Goal: Information Seeking & Learning: Check status

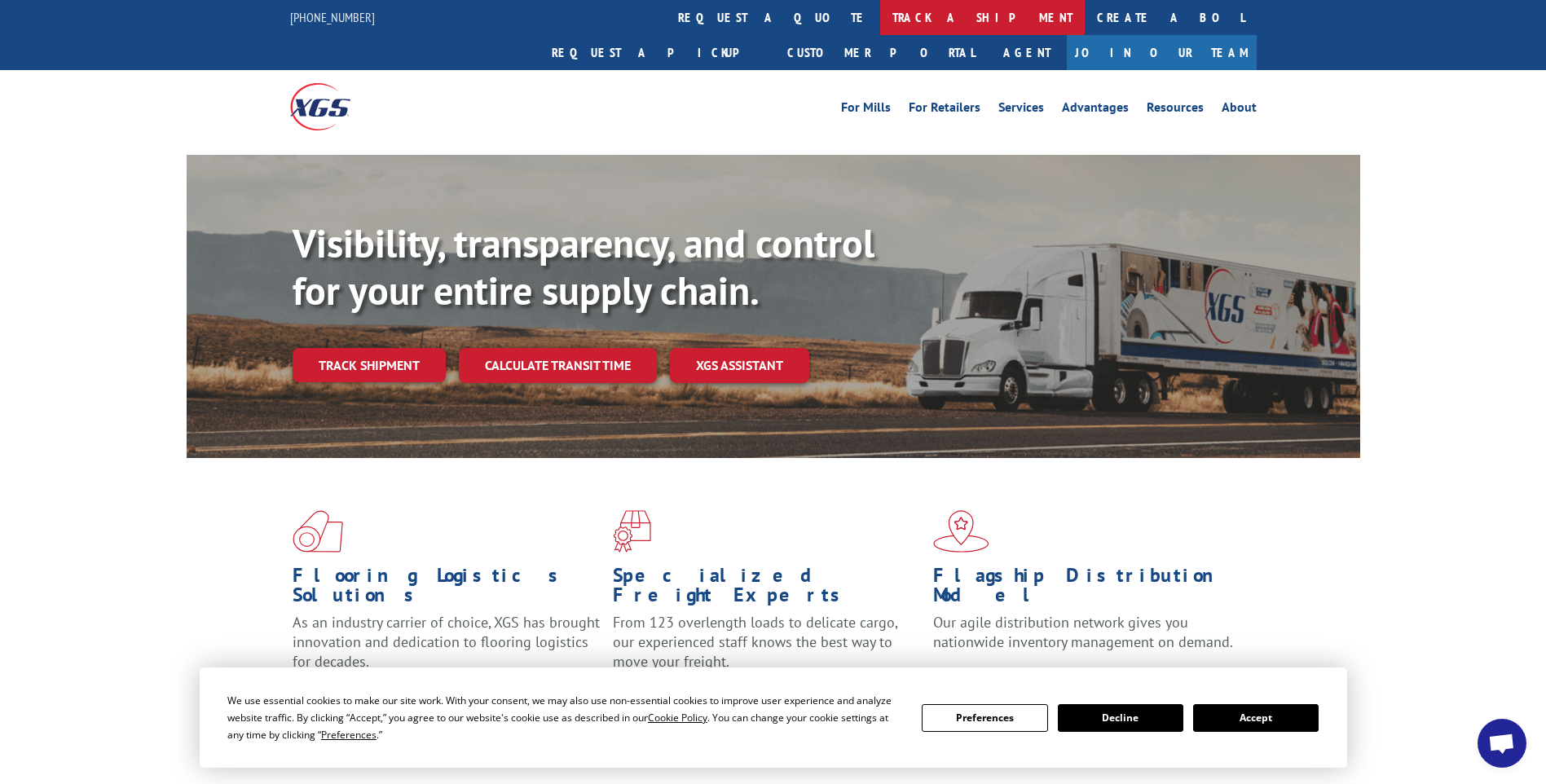
click at [880, 20] on link "track a shipment" at bounding box center [982, 17] width 204 height 35
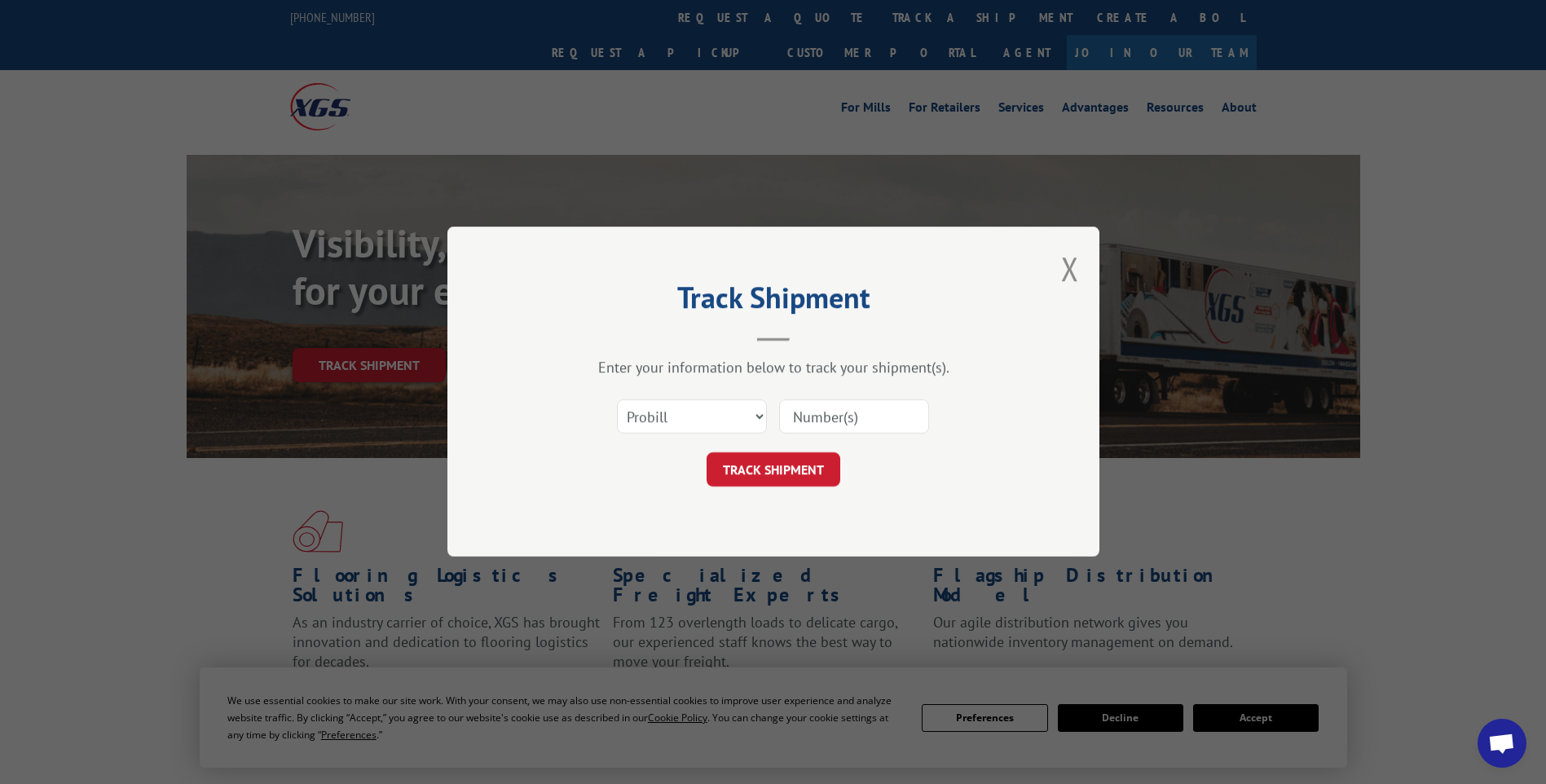
click at [853, 418] on input at bounding box center [853, 417] width 150 height 34
paste input "17014243 17014215 17014212 17014214 17014226 17014235"
type input "17014243 17014215 17014212 17014214 17014226 17014235"
click at [759, 470] on button "TRACK SHIPMENT" at bounding box center [773, 470] width 133 height 34
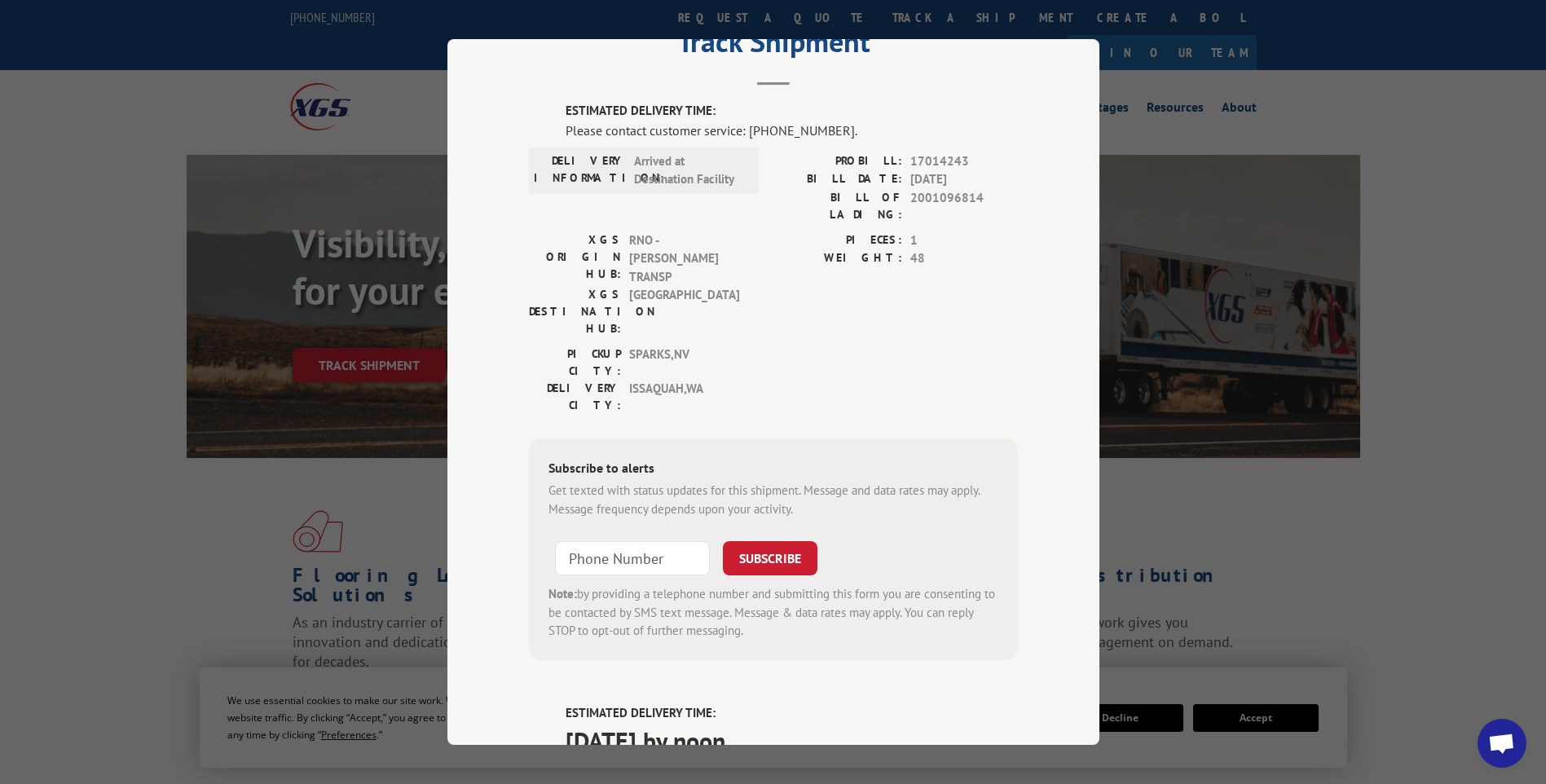
scroll to position [0, 0]
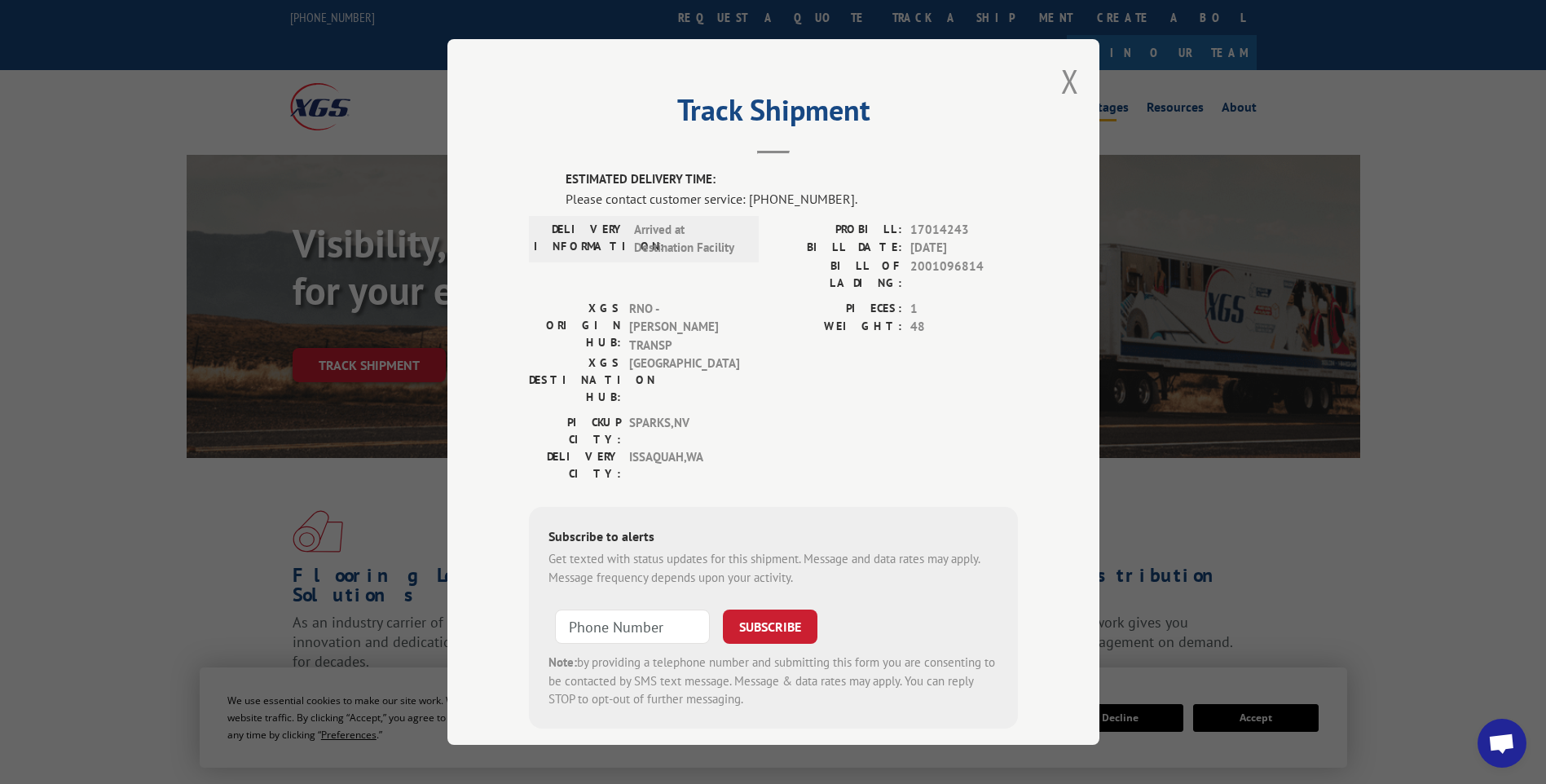
click at [1067, 86] on button "Close modal" at bounding box center [1070, 81] width 18 height 43
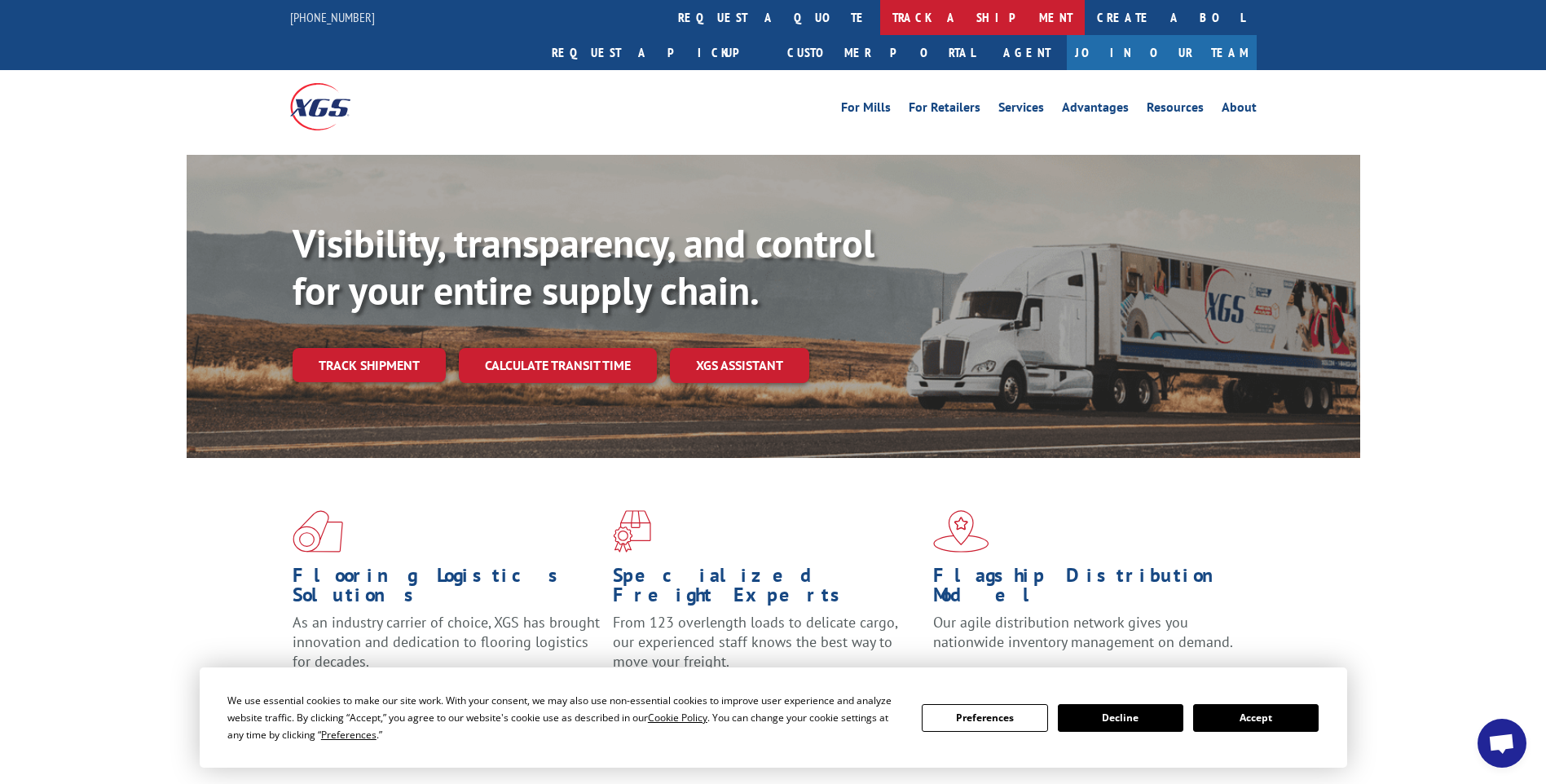
click at [880, 18] on link "track a shipment" at bounding box center [982, 17] width 204 height 35
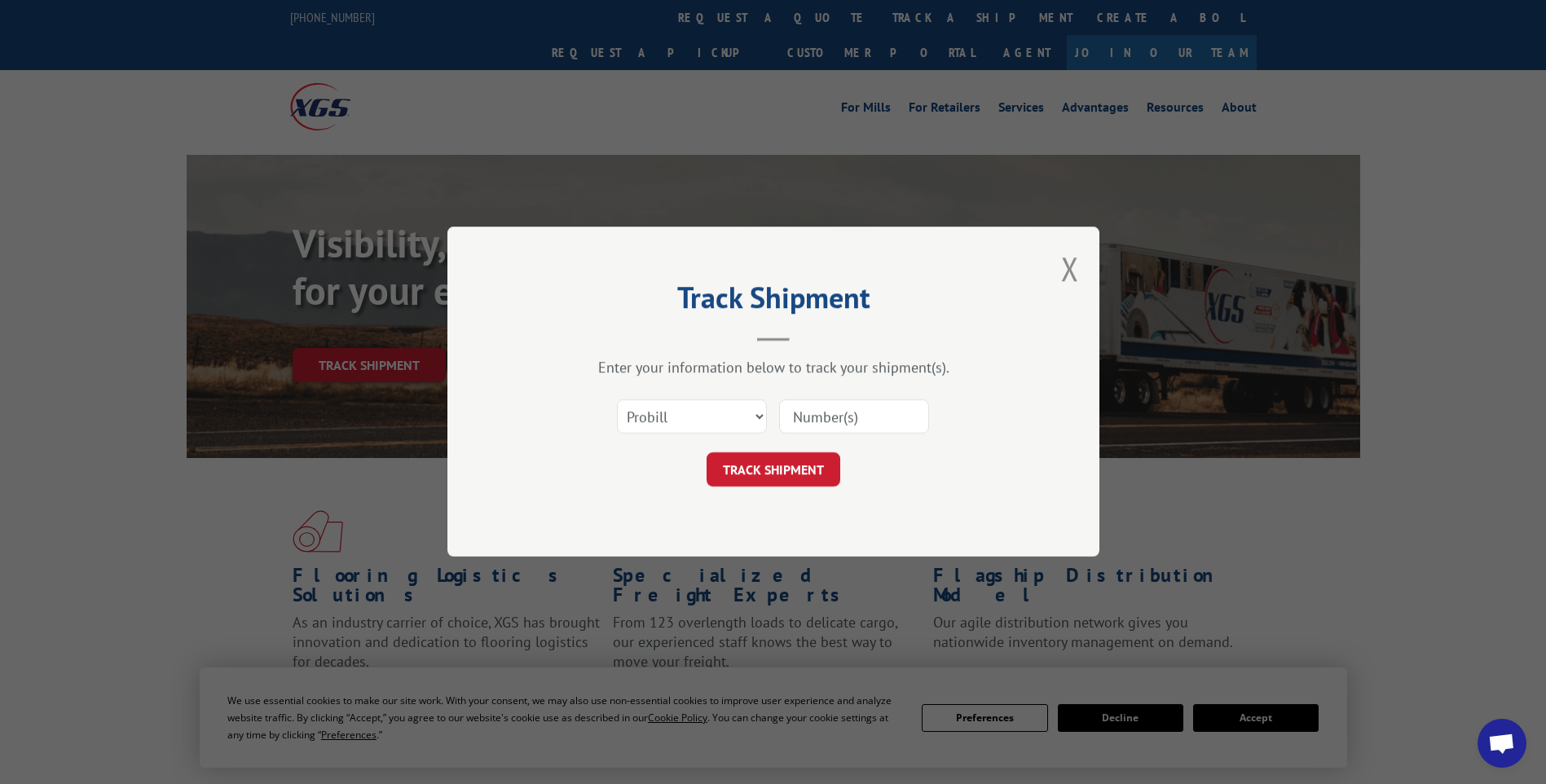
click at [893, 410] on input at bounding box center [853, 417] width 150 height 34
paste input "17014233 17014251 17014252 17014256 17014253"
type input "17014233 17014251 17014252 17014256 17014253"
click at [794, 475] on button "TRACK SHIPMENT" at bounding box center [773, 470] width 133 height 34
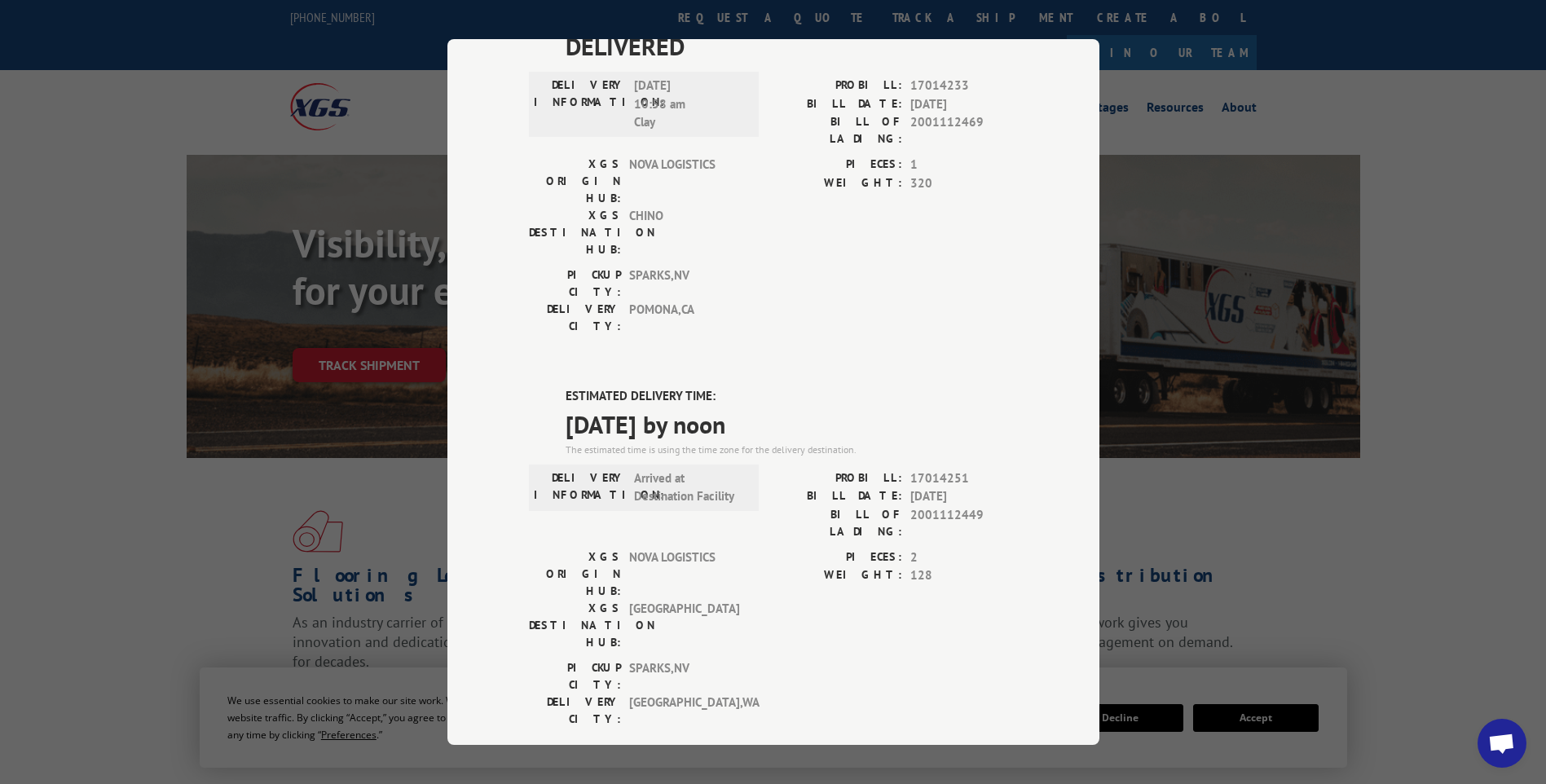
scroll to position [0, 0]
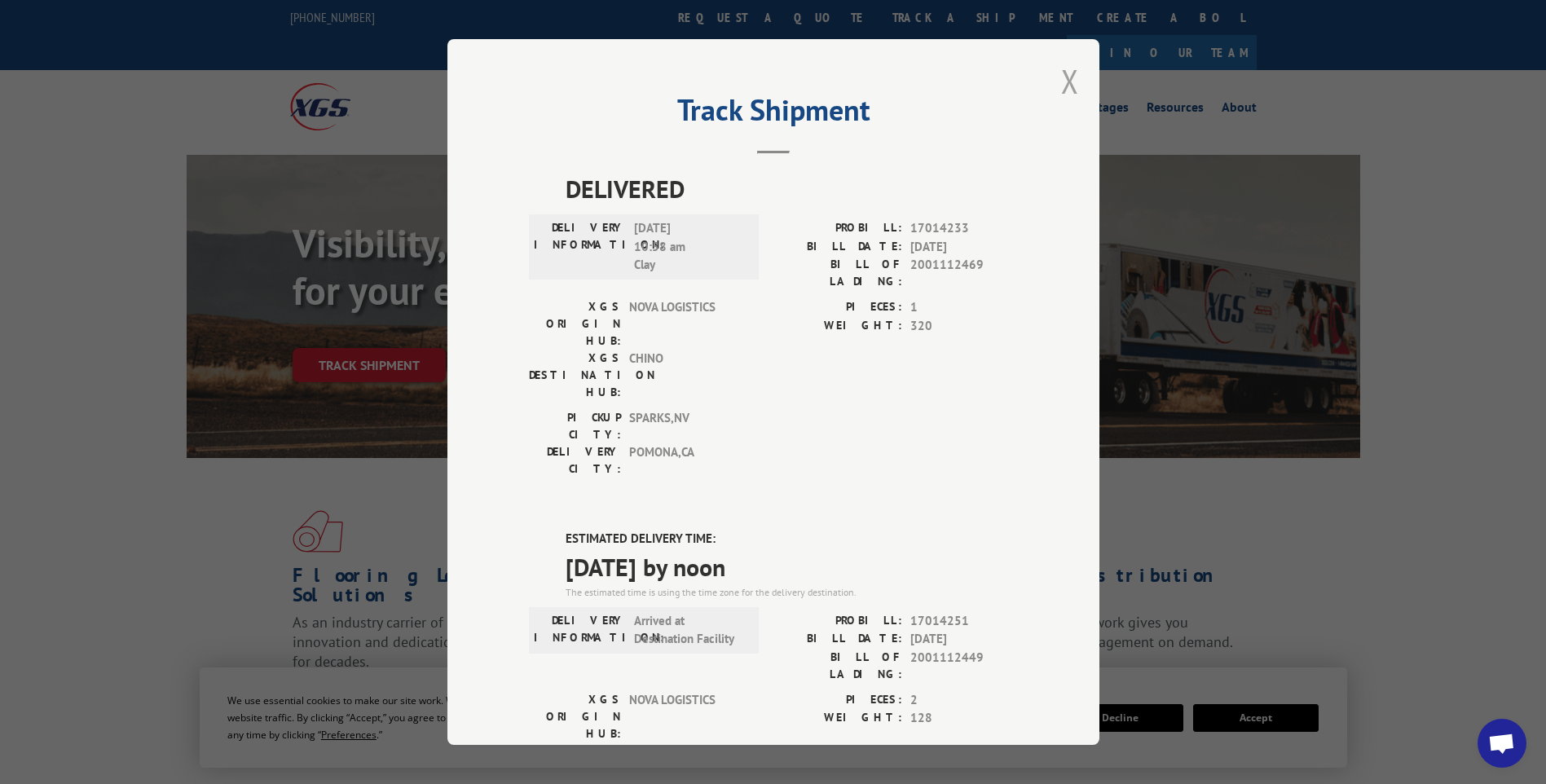
click at [1070, 80] on button "Close modal" at bounding box center [1070, 81] width 18 height 43
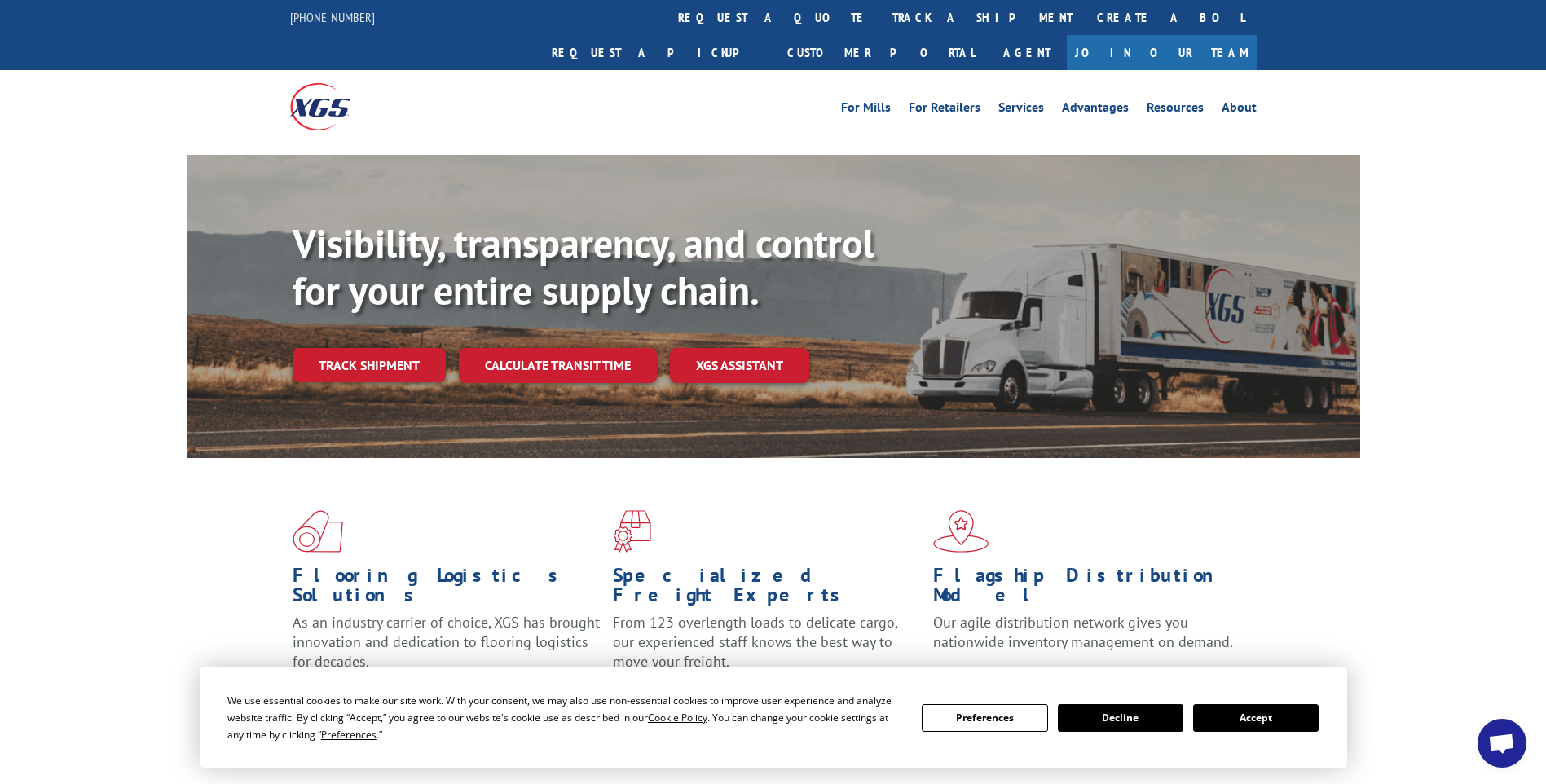
drag, startPoint x: 724, startPoint y: 20, endPoint x: 720, endPoint y: 29, distance: 9.8
click at [880, 20] on link "track a shipment" at bounding box center [982, 17] width 204 height 35
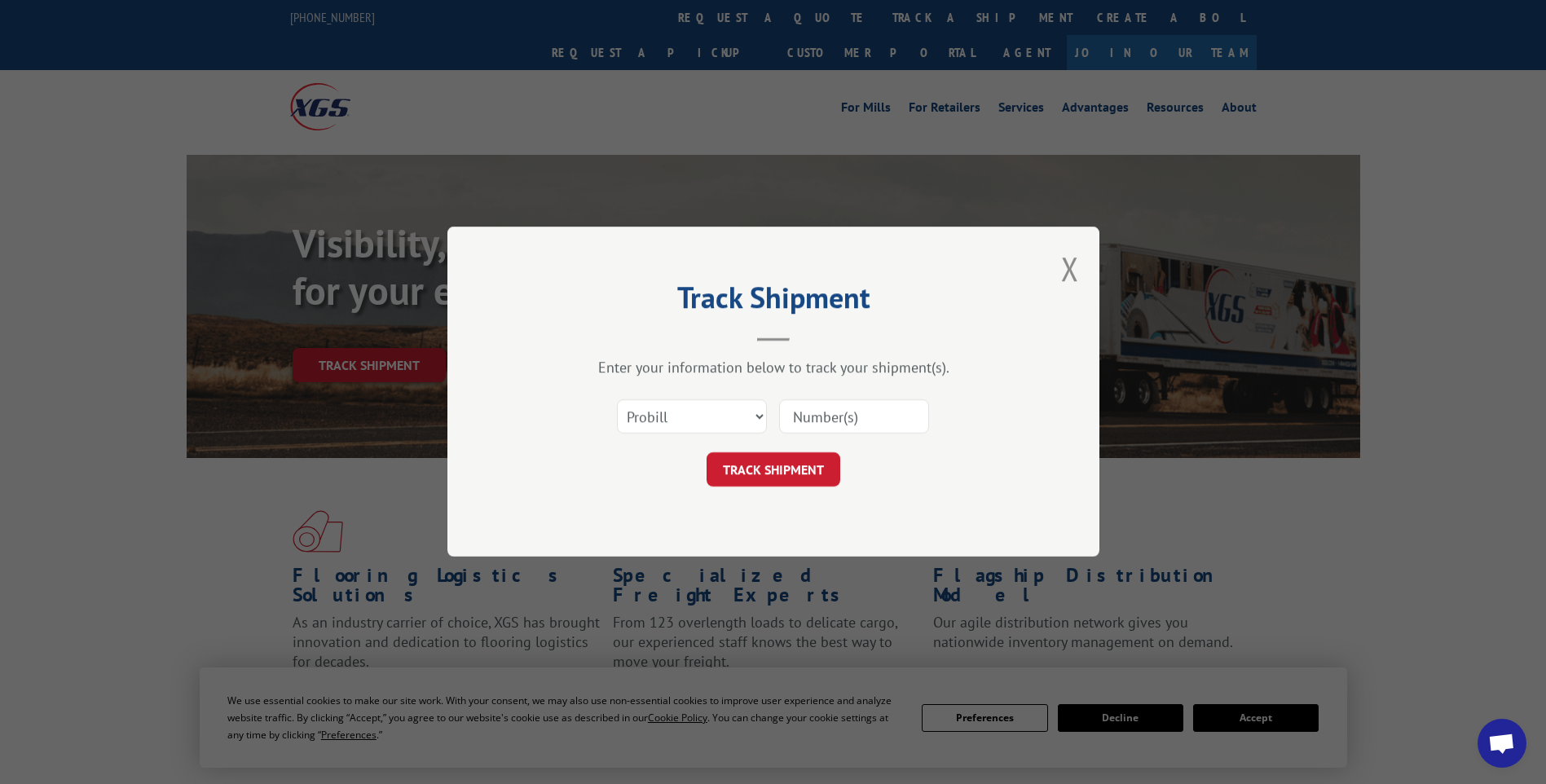
click at [850, 429] on input at bounding box center [853, 417] width 150 height 34
paste input "17014303 17014315 17014317 17014312 17014319 17014314 17014316 17014313 17014318"
type input "17014303 17014315 17014317 17014312 17014319 17014314 17014316 17014313 17014318"
click at [785, 474] on button "TRACK SHIPMENT" at bounding box center [773, 470] width 133 height 34
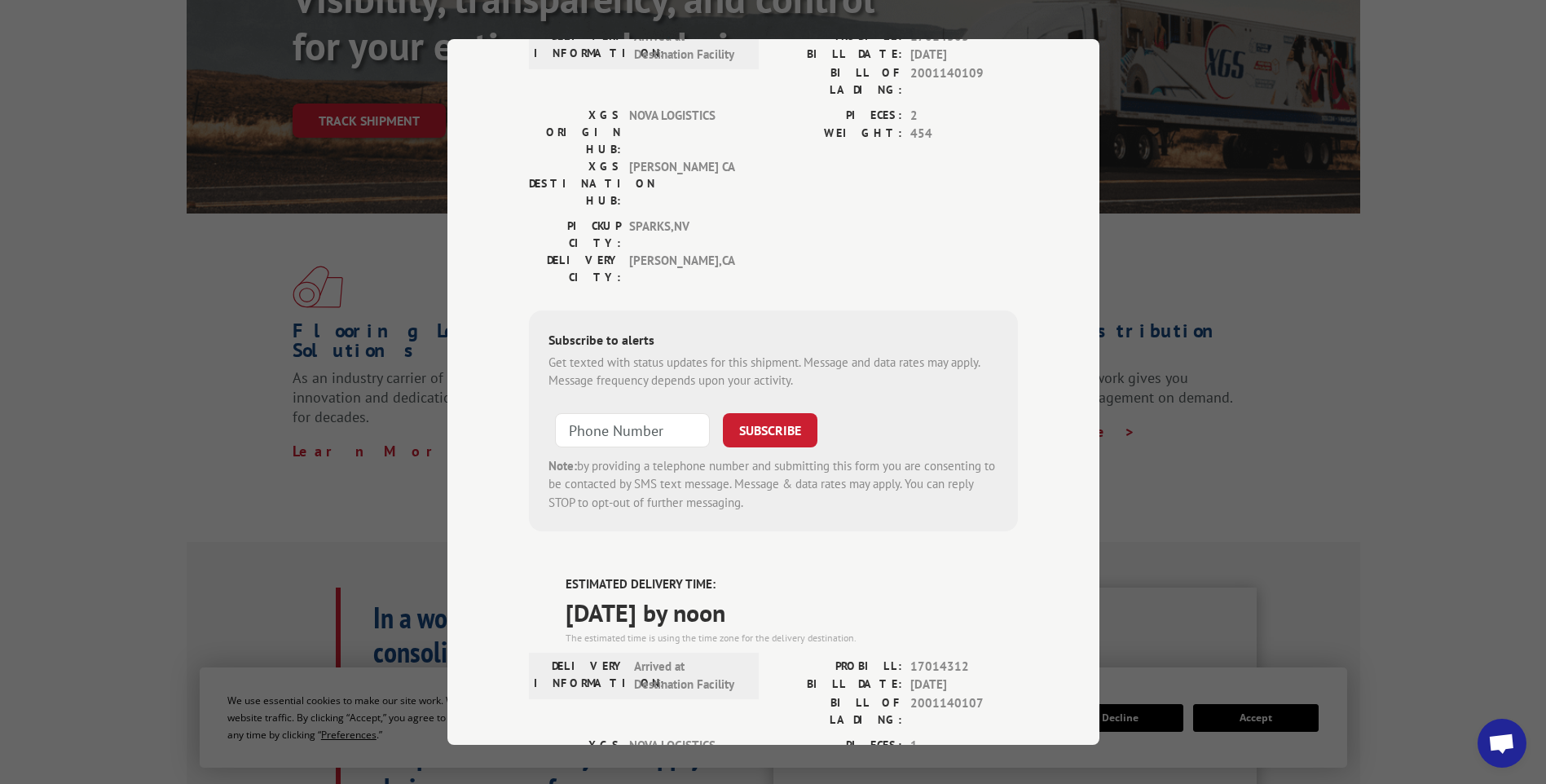
scroll to position [0, 0]
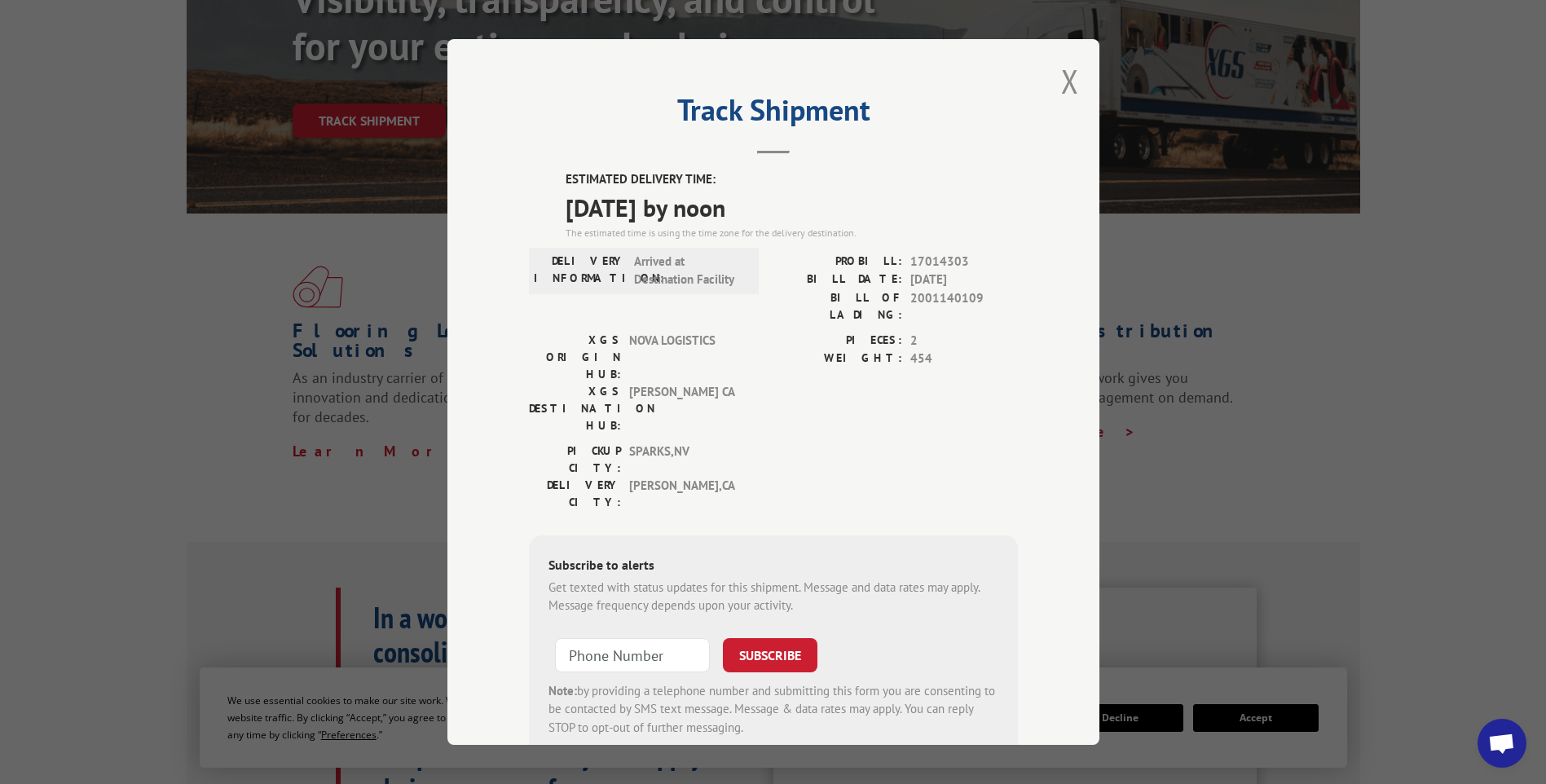
click at [1074, 83] on div "Track Shipment ESTIMATED DELIVERY TIME: [DATE] by noon The estimated time is us…" at bounding box center [773, 391] width 652 height 706
drag, startPoint x: 1060, startPoint y: 81, endPoint x: 1003, endPoint y: 41, distance: 69.6
click at [1061, 80] on button "Close modal" at bounding box center [1070, 81] width 18 height 43
